Goal: Navigation & Orientation: Go to known website

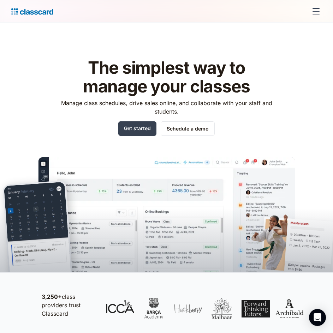
click at [318, 6] on div "menu" at bounding box center [316, 11] width 17 height 17
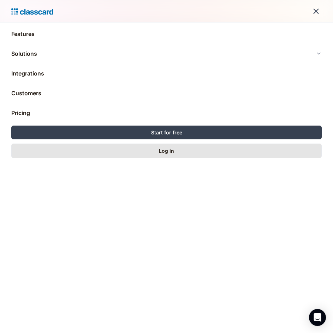
click at [183, 151] on link "Log in" at bounding box center [166, 151] width 310 height 14
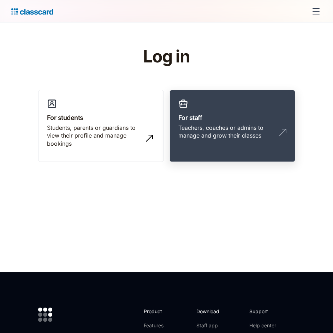
click at [194, 125] on div "Teachers, coaches or admins to manage and grow their classes" at bounding box center [225, 132] width 94 height 16
